Goal: Check status: Check status

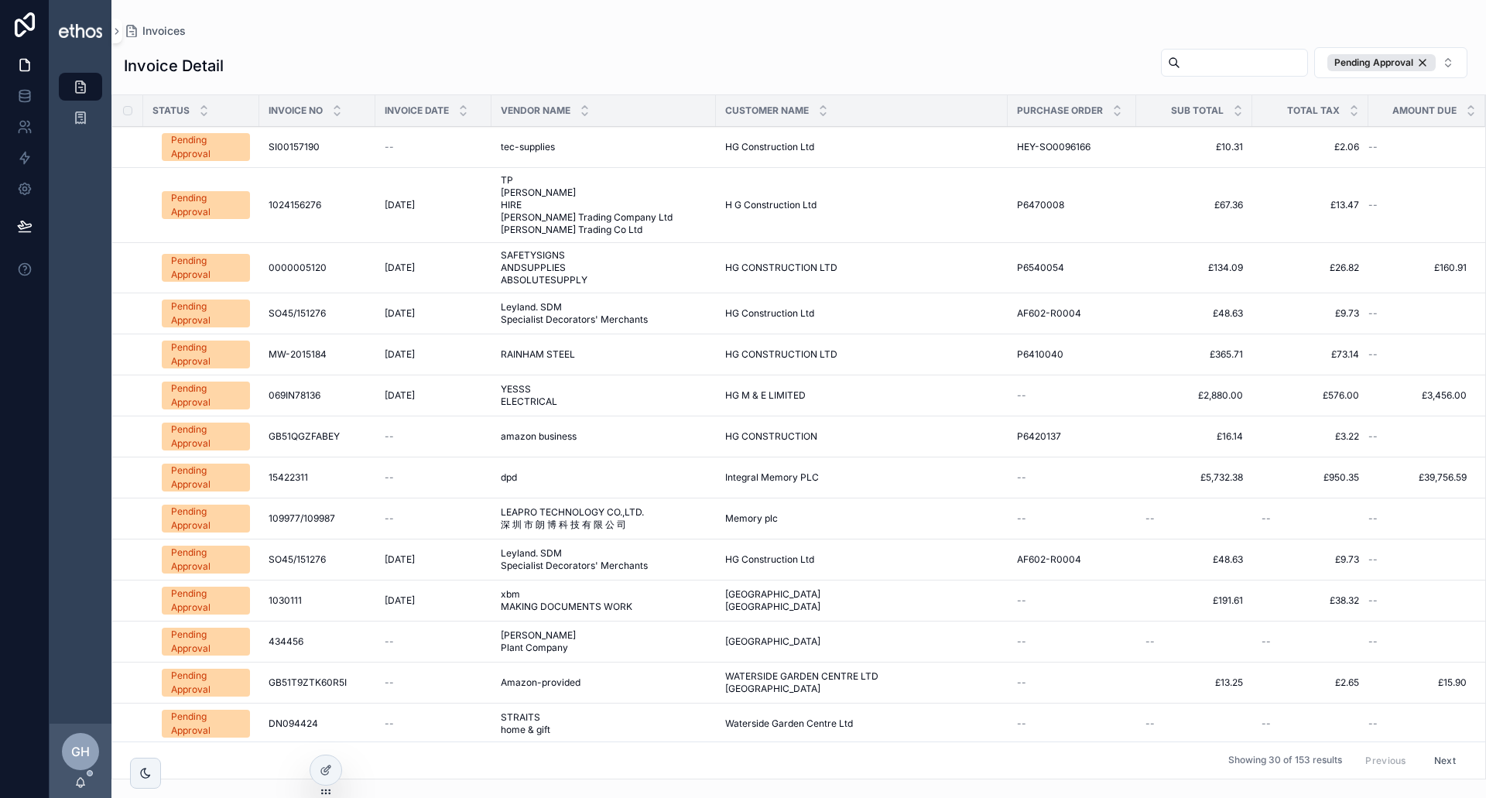
click at [1228, 63] on input "scrollable content" at bounding box center [1243, 63] width 127 height 22
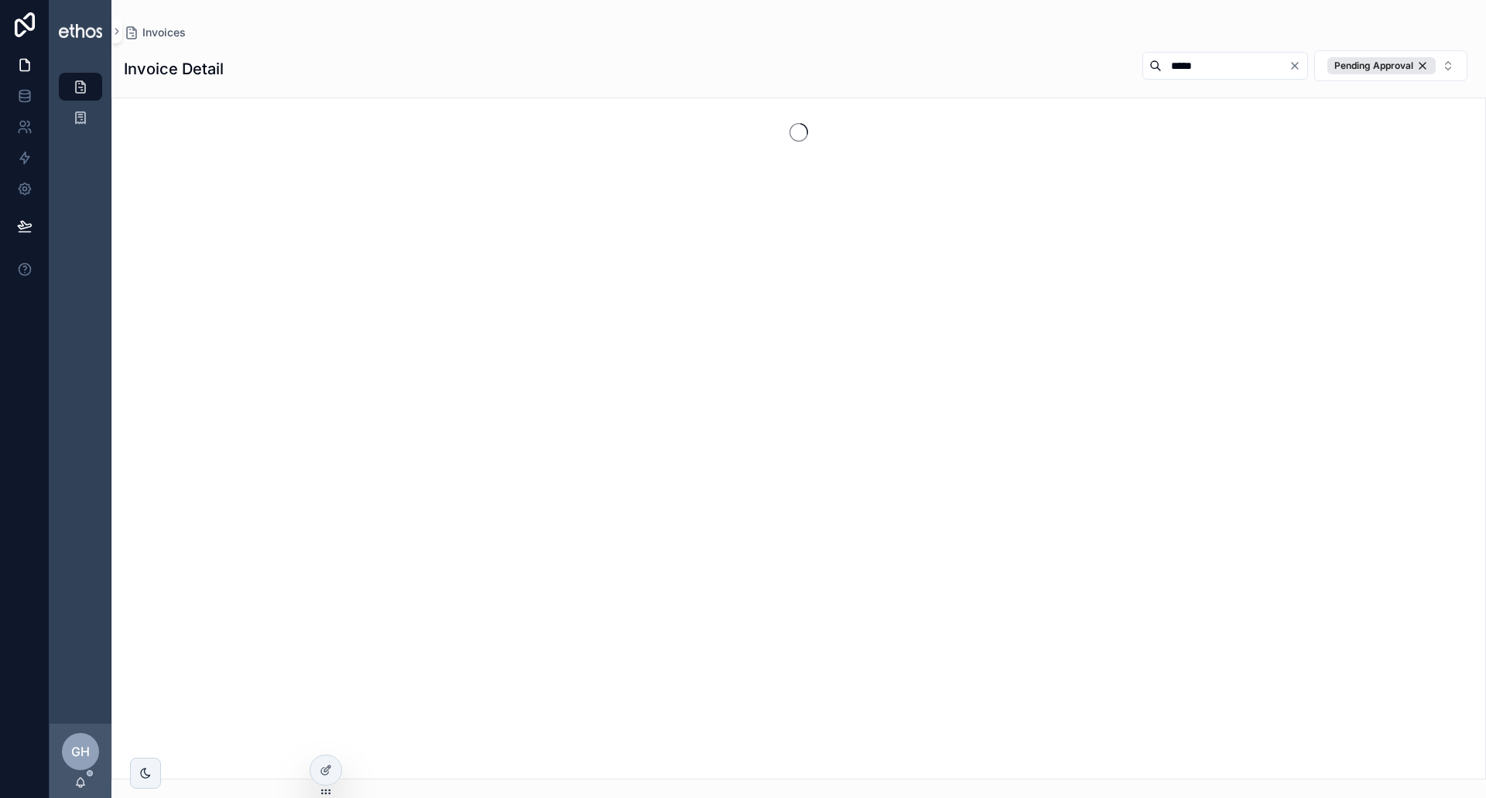
type input "*****"
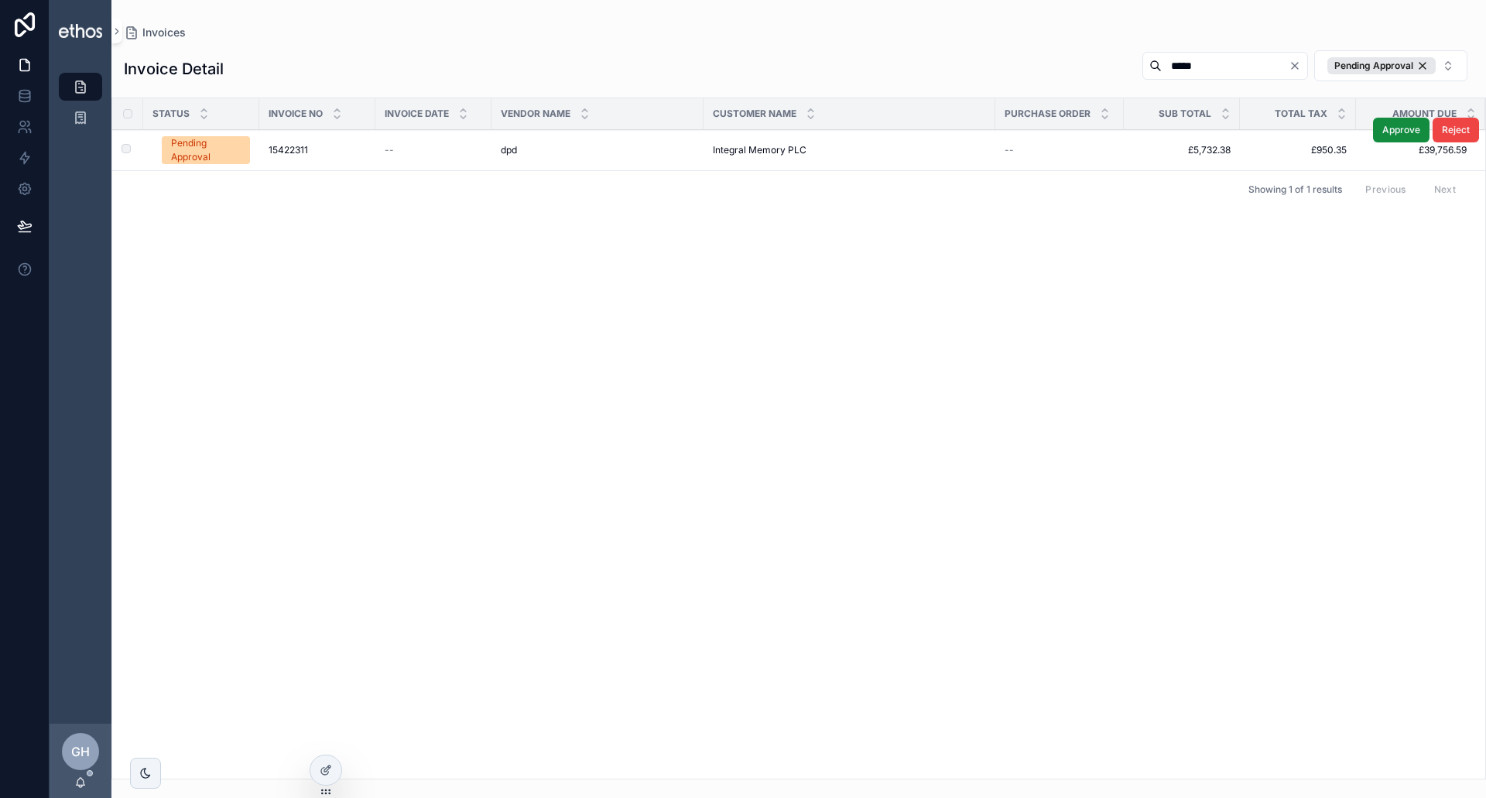
click at [206, 152] on div "Pending Approval" at bounding box center [206, 150] width 70 height 28
